Goal: Task Accomplishment & Management: Complete application form

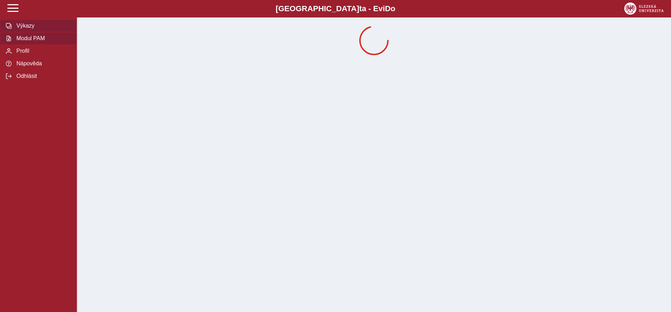
click at [24, 45] on button "Modul PAM" at bounding box center [38, 38] width 77 height 13
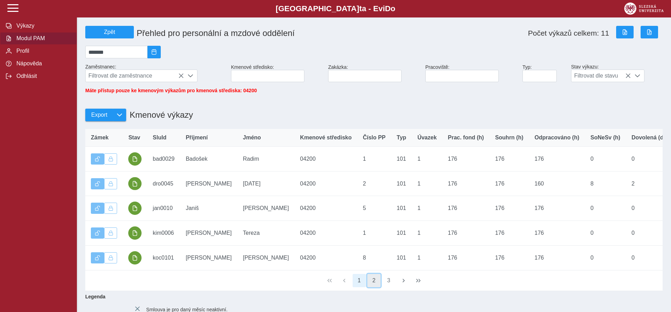
click at [372, 279] on button "2" at bounding box center [373, 280] width 13 height 13
click at [361, 283] on button "1" at bounding box center [359, 280] width 13 height 13
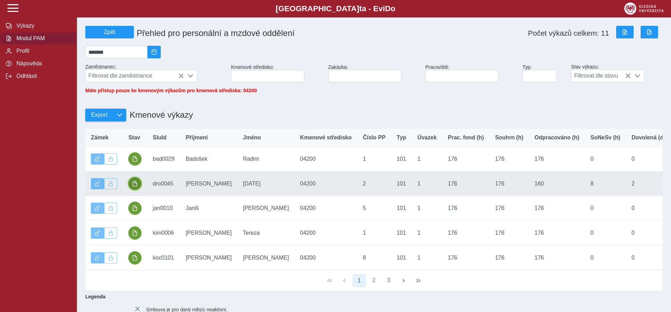
click at [138, 184] on button "button" at bounding box center [134, 183] width 13 height 13
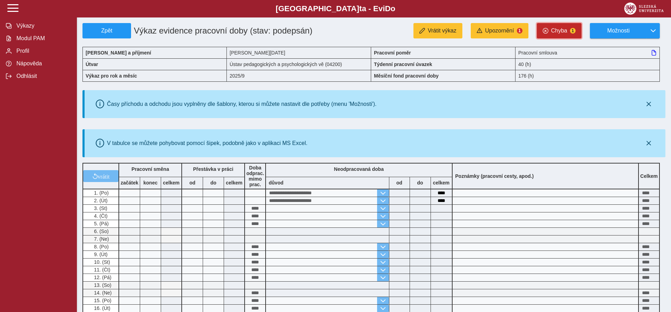
click at [558, 26] on button "Chyba 1" at bounding box center [559, 30] width 45 height 15
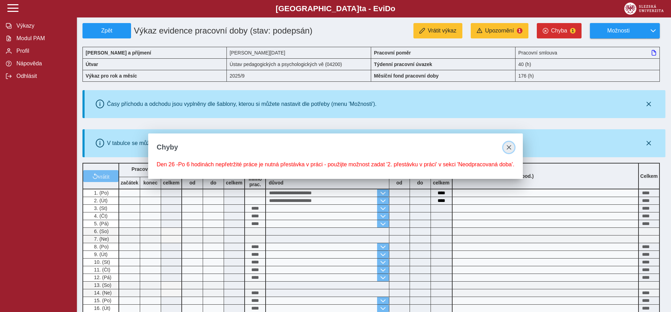
click at [508, 146] on span "close" at bounding box center [509, 148] width 6 height 6
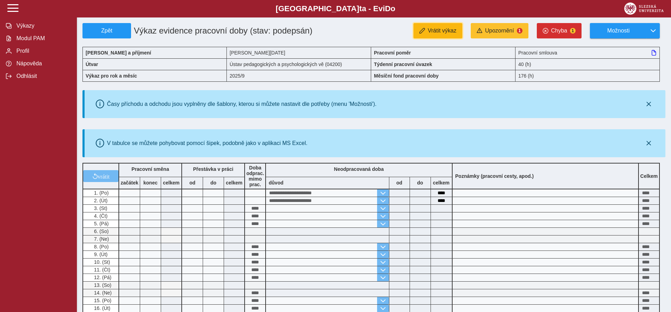
click at [452, 28] on span "Vrátit výkaz" at bounding box center [442, 31] width 29 height 6
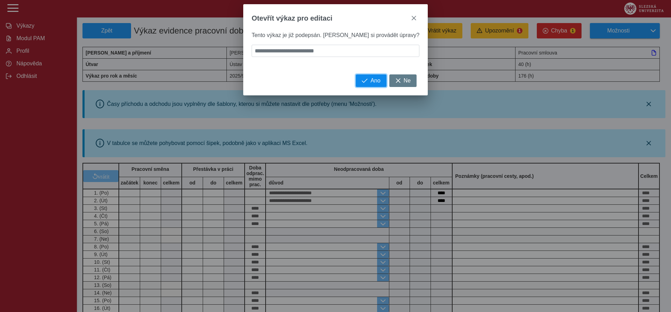
click at [356, 87] on button "Ano" at bounding box center [371, 80] width 30 height 13
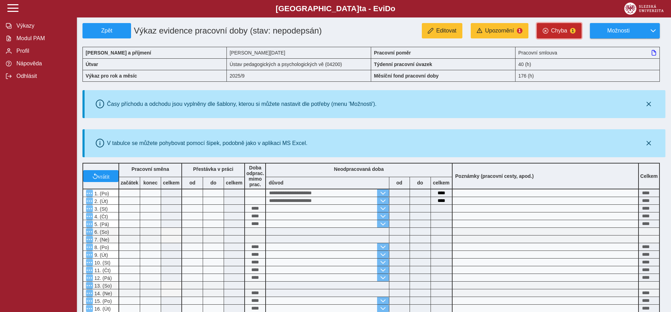
click at [573, 28] on span "1" at bounding box center [573, 31] width 6 height 6
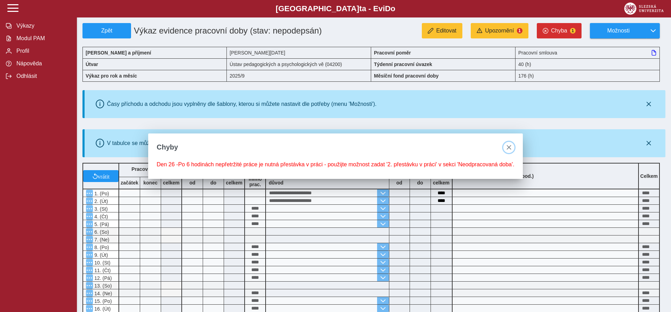
drag, startPoint x: 508, startPoint y: 147, endPoint x: 507, endPoint y: 133, distance: 13.7
click at [507, 147] on span "close" at bounding box center [509, 148] width 6 height 6
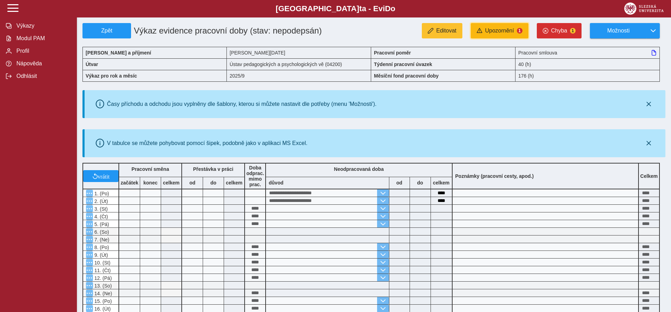
click at [507, 31] on span "Upozornění" at bounding box center [499, 31] width 29 height 6
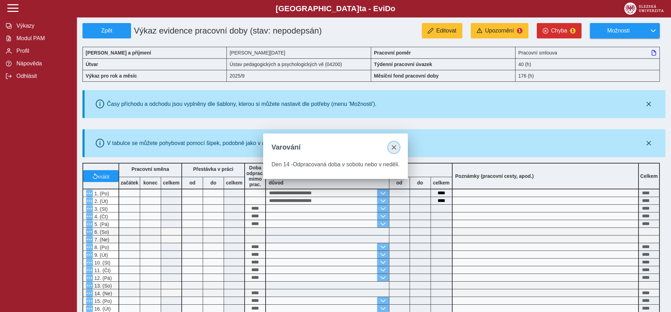
click at [390, 148] on button "close" at bounding box center [393, 147] width 11 height 11
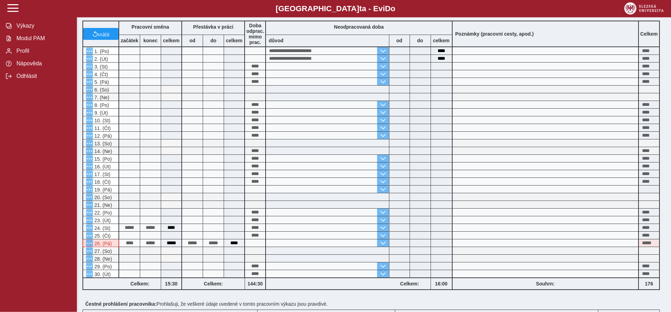
scroll to position [143, 0]
click at [266, 157] on div "****" at bounding box center [255, 159] width 21 height 8
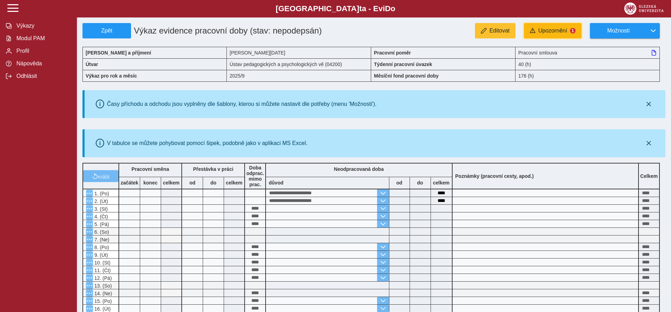
click at [566, 32] on span "Upozornění" at bounding box center [552, 31] width 29 height 6
